Goal: Task Accomplishment & Management: Manage account settings

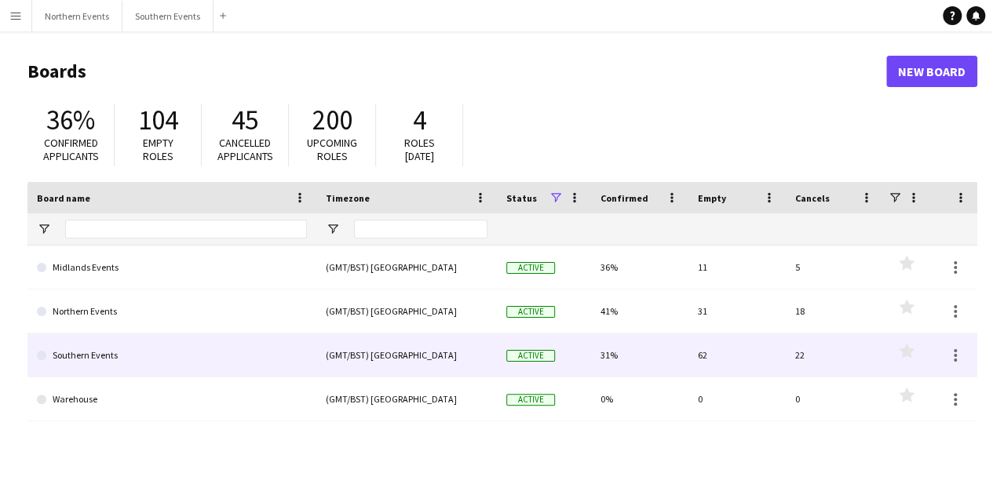
click at [151, 356] on link "Southern Events" at bounding box center [172, 356] width 270 height 44
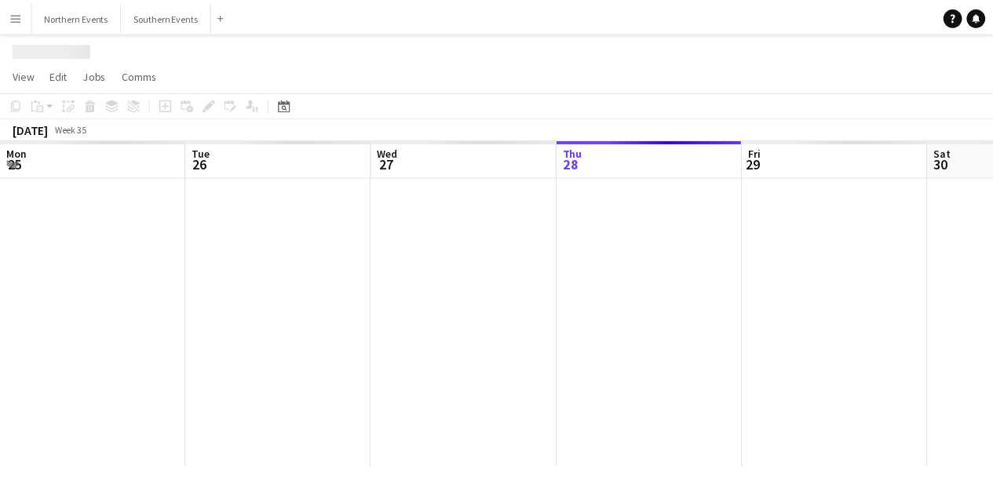
scroll to position [0, 375]
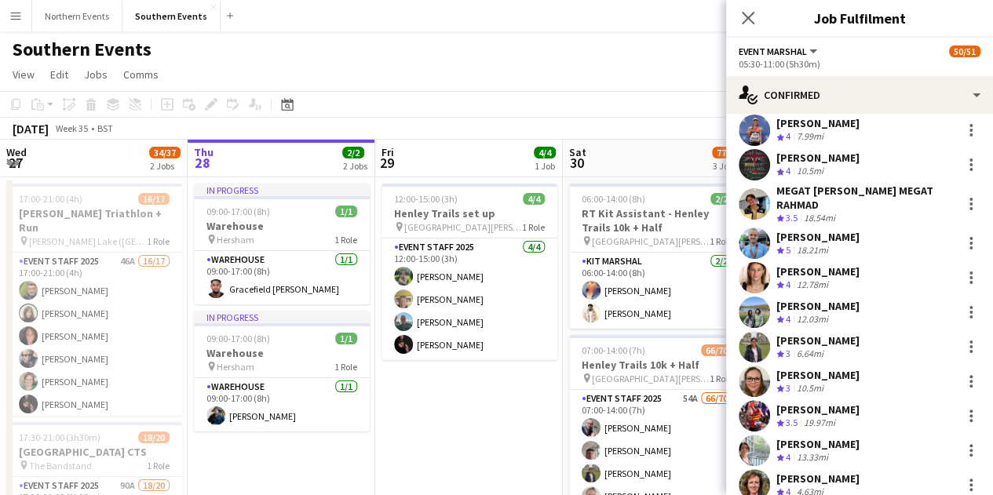
scroll to position [766, 0]
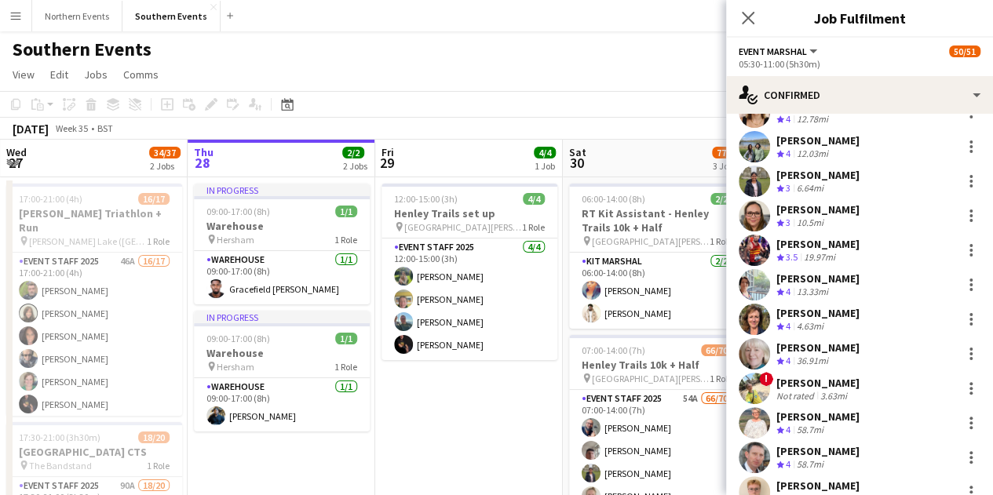
click at [824, 345] on div "[PERSON_NAME]" at bounding box center [818, 348] width 83 height 14
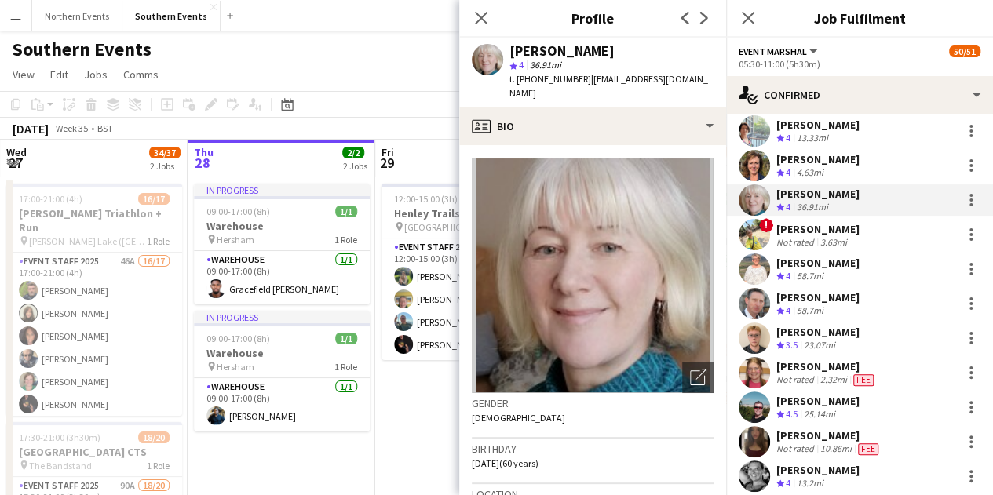
scroll to position [1113, 0]
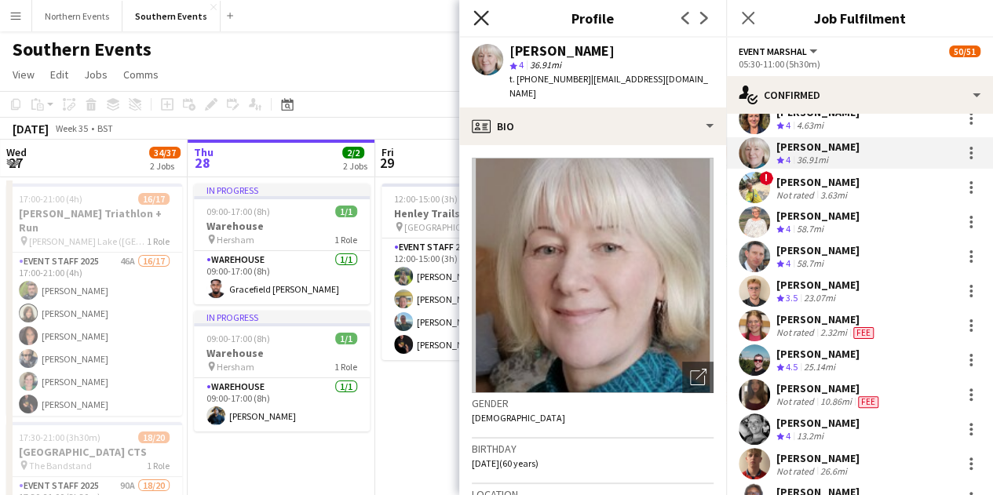
click at [477, 20] on icon at bounding box center [480, 17] width 15 height 15
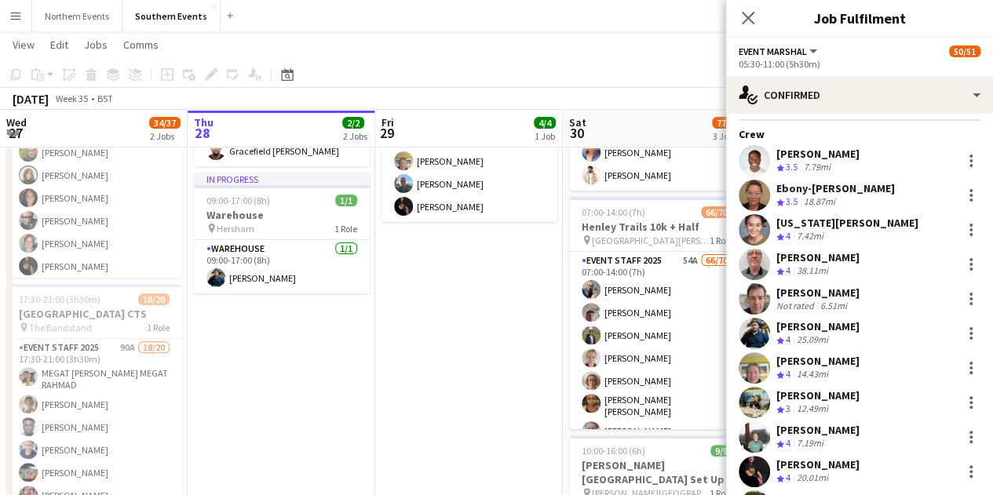
scroll to position [0, 0]
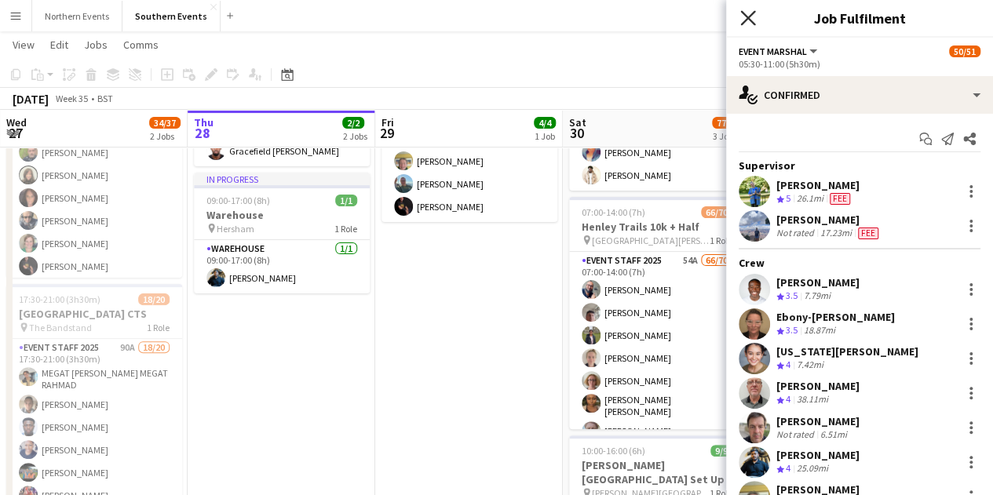
click at [752, 15] on icon "Close pop-in" at bounding box center [747, 17] width 15 height 15
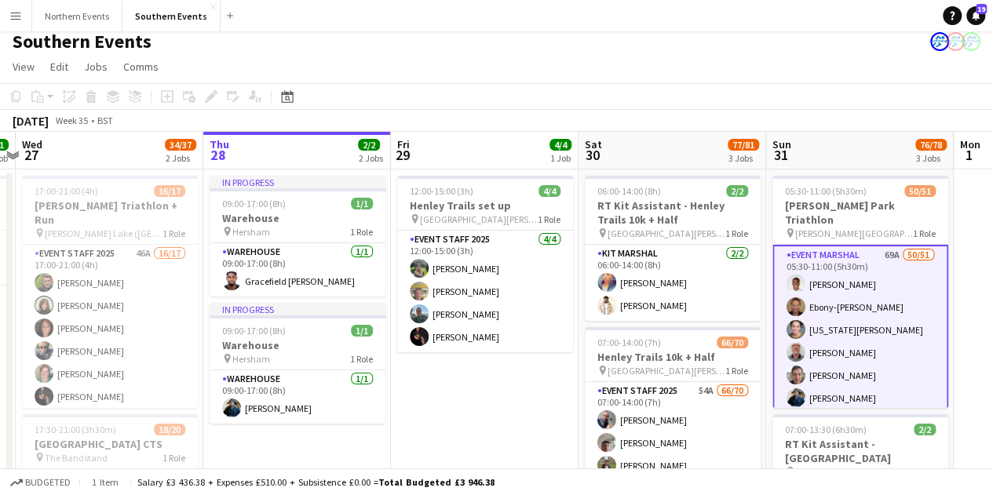
scroll to position [9, 0]
